Goal: Task Accomplishment & Management: Manage account settings

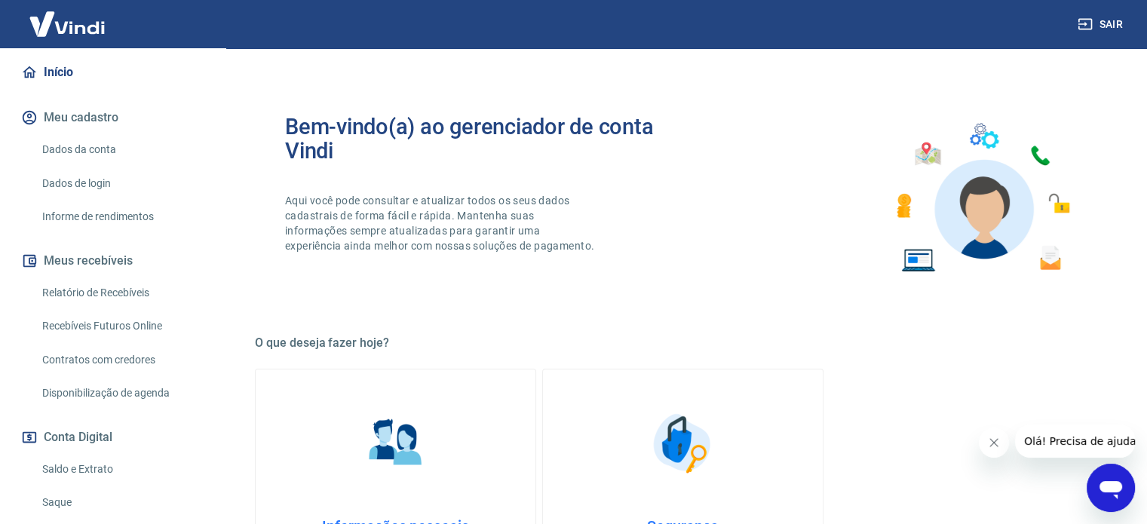
scroll to position [151, 0]
click at [115, 293] on link "Relatório de Recebíveis" at bounding box center [121, 291] width 171 height 31
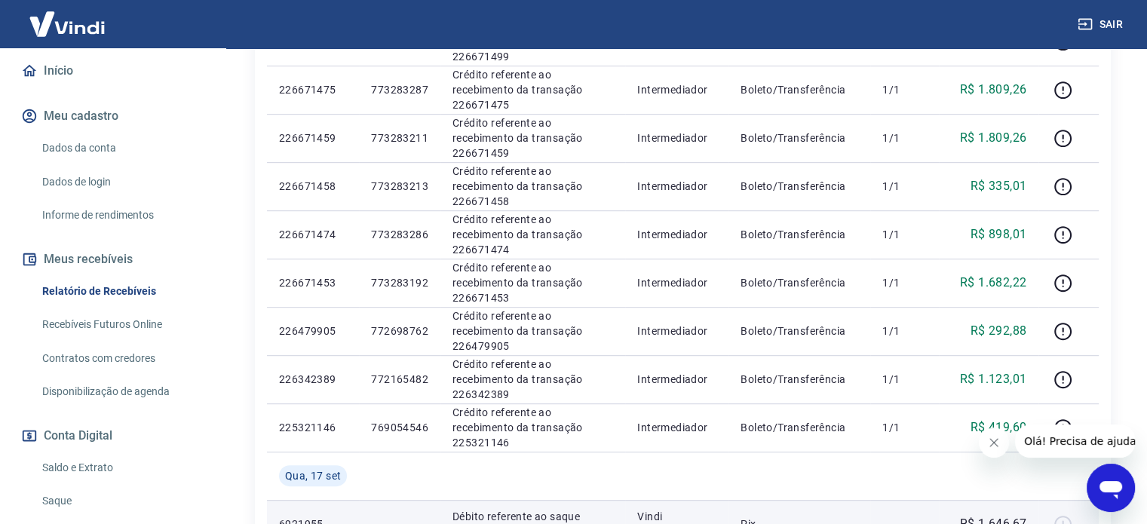
scroll to position [754, 0]
